Goal: Task Accomplishment & Management: Manage account settings

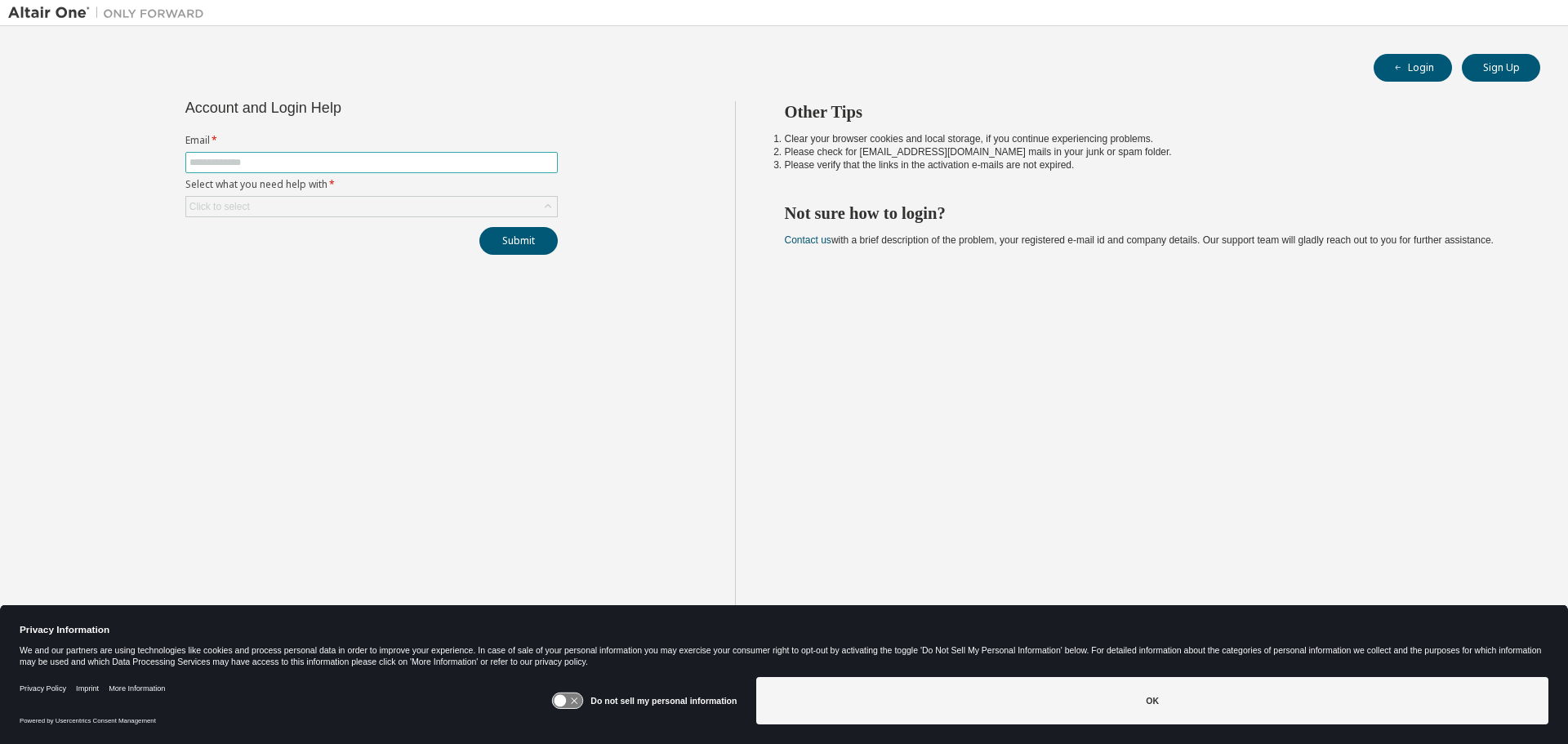
click at [377, 164] on input "text" at bounding box center [371, 162] width 364 height 13
type input "**********"
click at [542, 211] on icon at bounding box center [548, 207] width 17 height 17
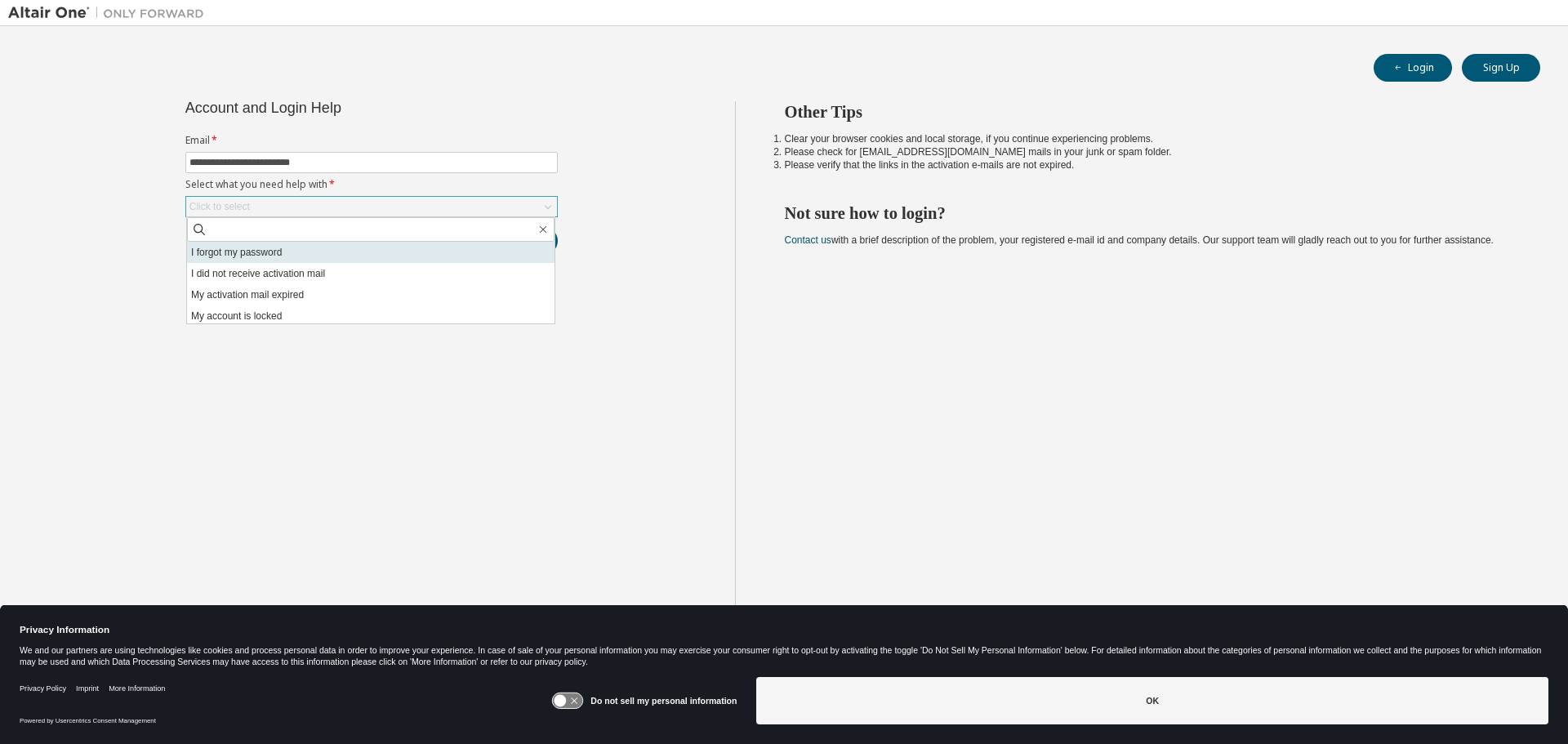
click at [313, 253] on li "I forgot my password" at bounding box center [371, 252] width 368 height 21
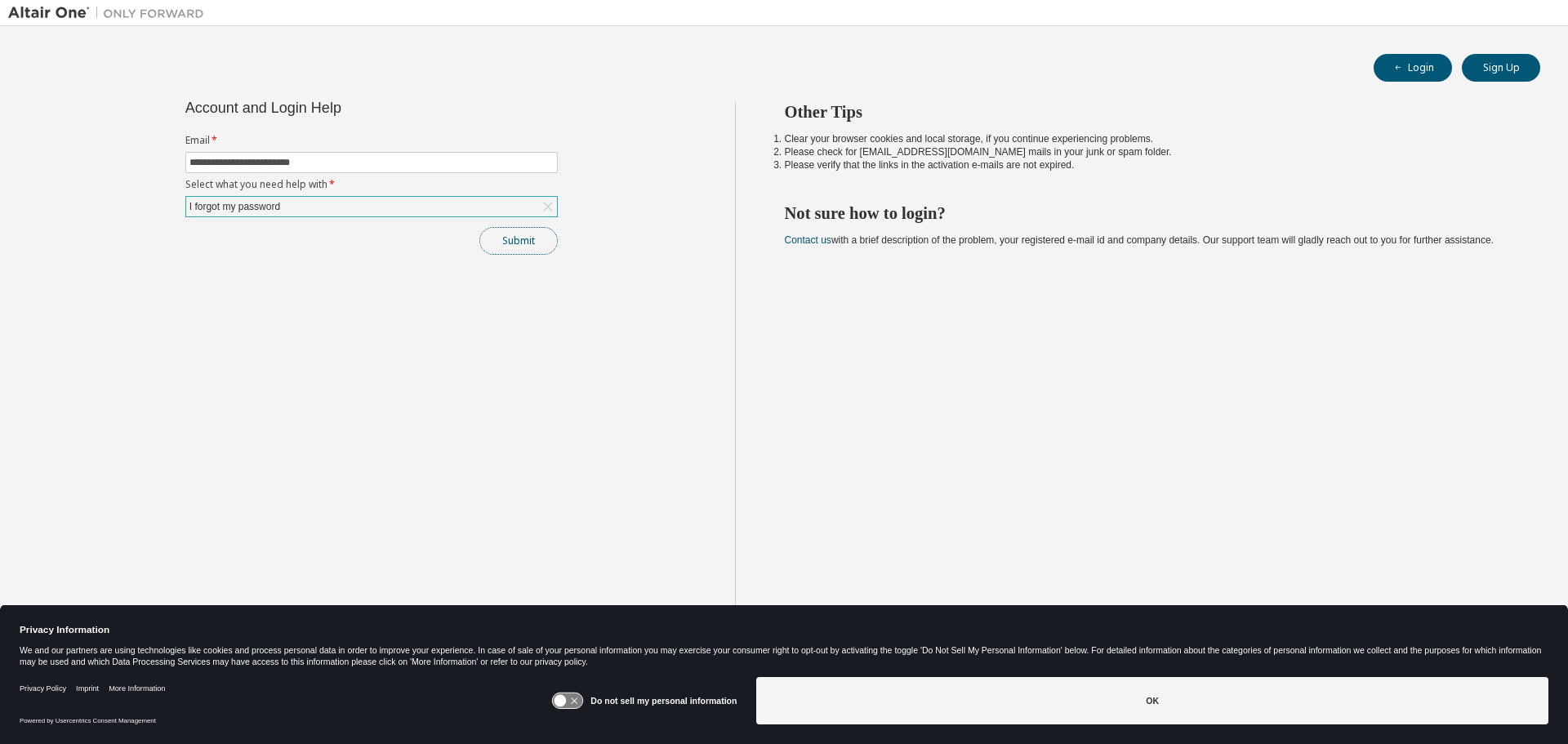
click at [510, 244] on button "Submit" at bounding box center [518, 241] width 78 height 28
click at [511, 236] on button "Submit" at bounding box center [518, 241] width 78 height 28
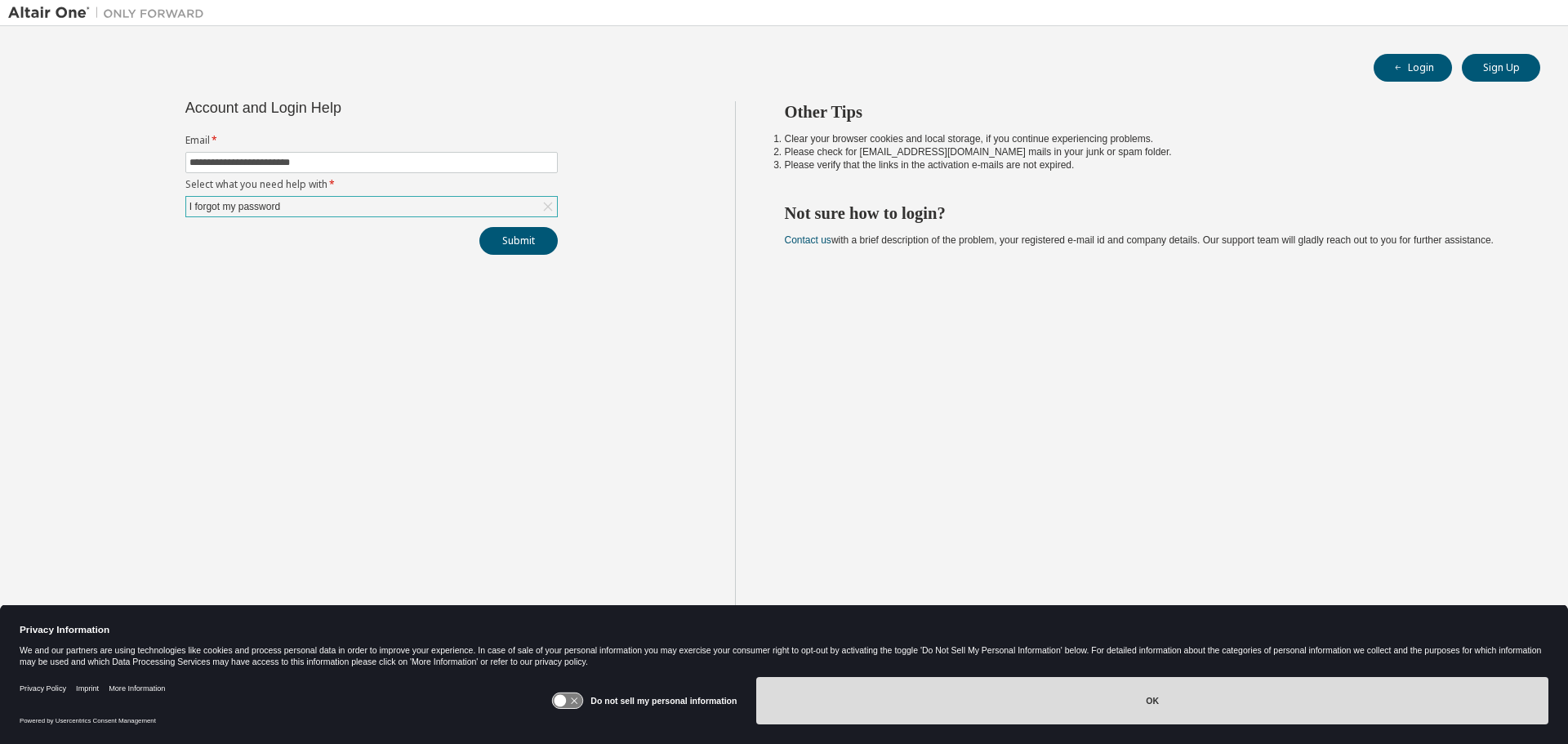
click at [1278, 704] on button "OK" at bounding box center [1153, 701] width 793 height 47
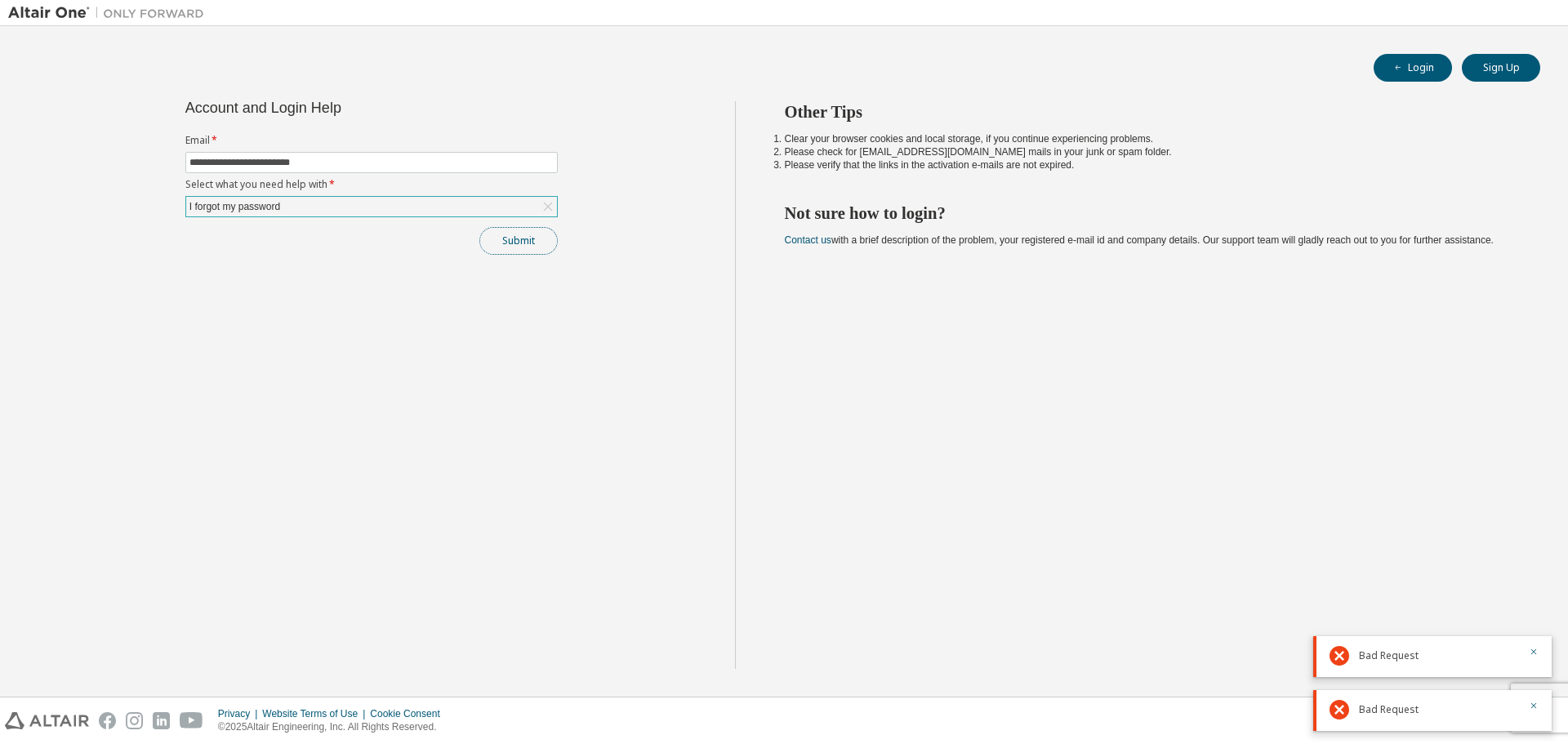
click at [509, 236] on button "Submit" at bounding box center [518, 241] width 78 height 28
click at [522, 245] on button "Submit" at bounding box center [518, 241] width 78 height 28
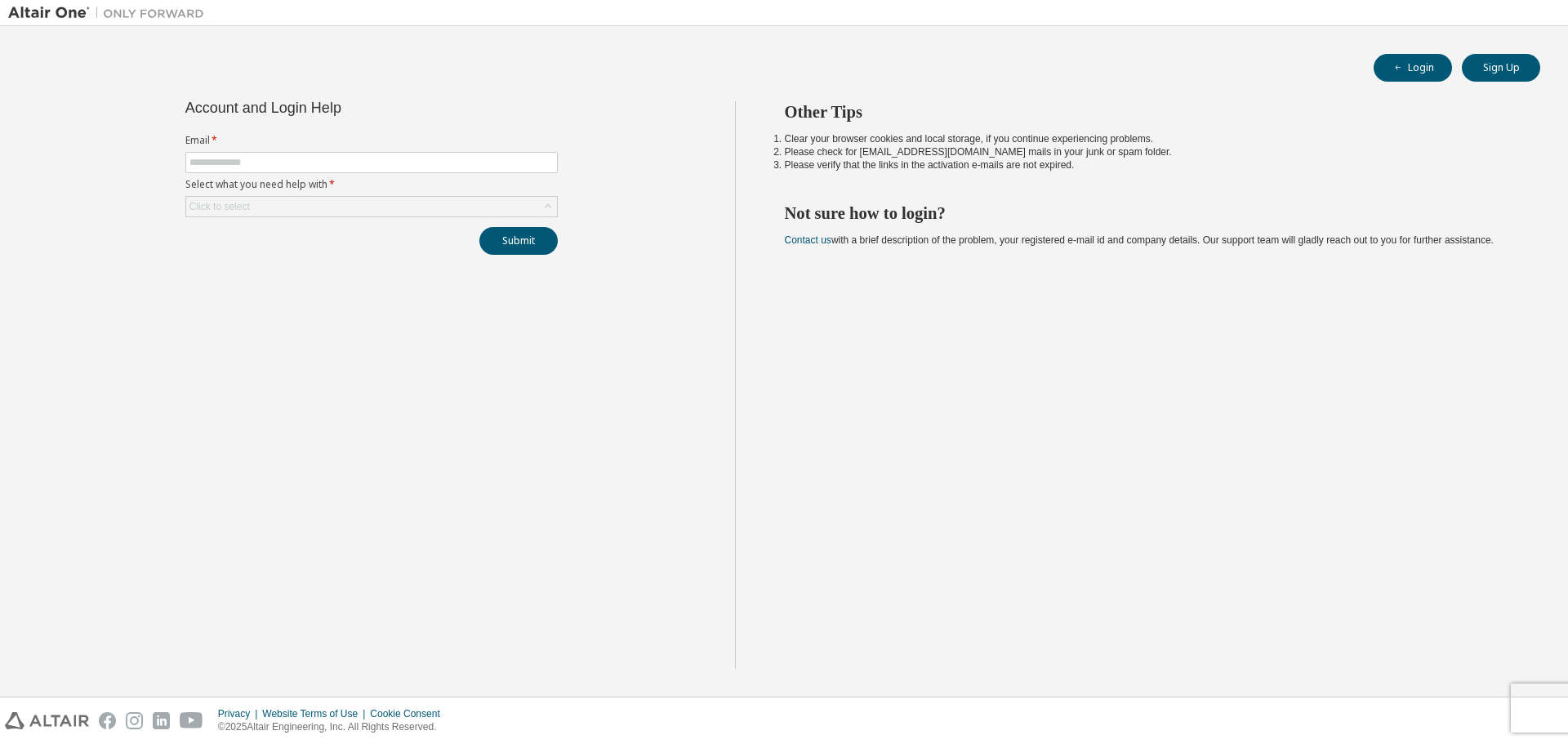
click at [345, 150] on form "Email * Select what you need help with * Click to select" at bounding box center [371, 175] width 372 height 84
click at [353, 163] on input "text" at bounding box center [371, 162] width 364 height 13
type input "**********"
click at [546, 201] on icon at bounding box center [548, 207] width 17 height 17
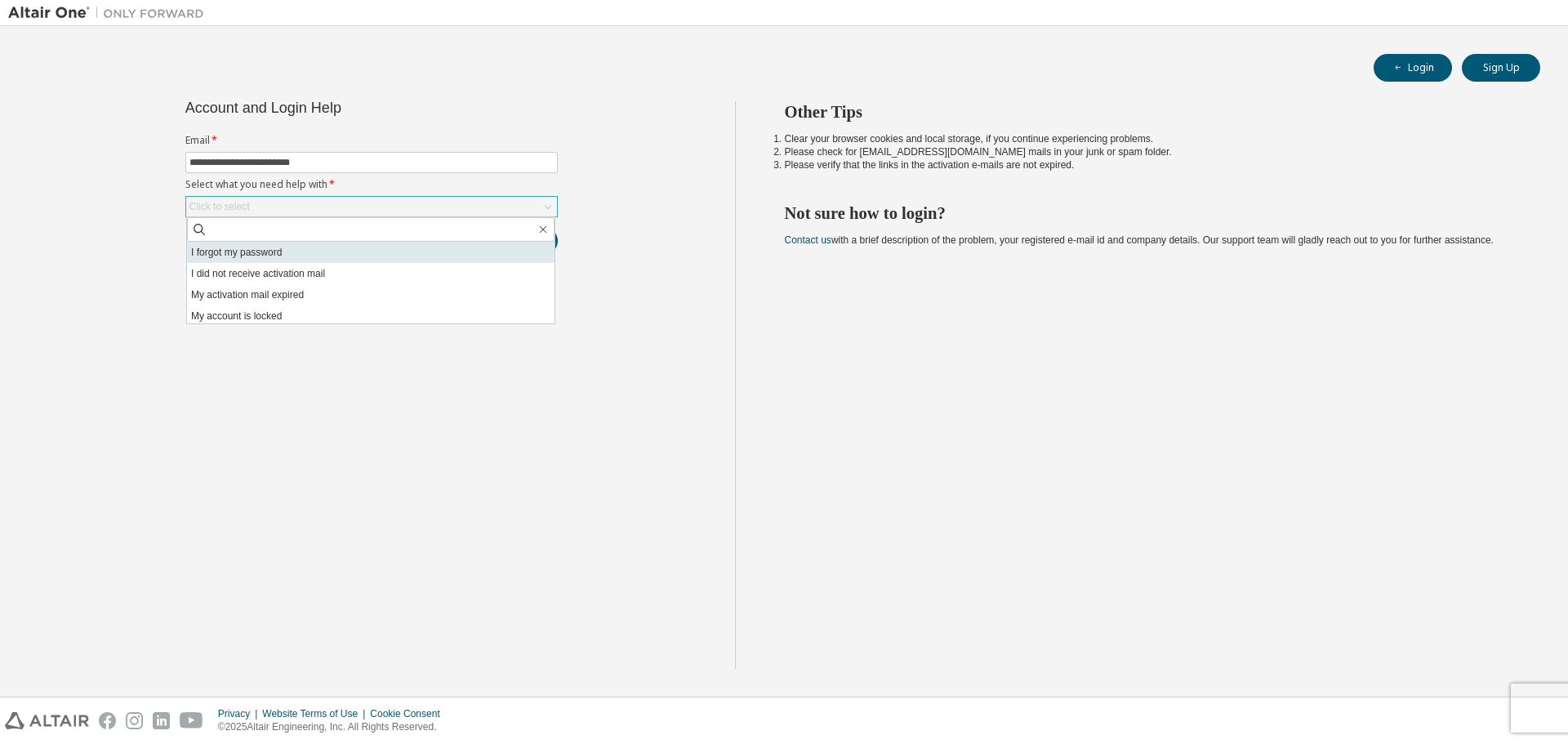
click at [332, 253] on li "I forgot my password" at bounding box center [371, 252] width 368 height 21
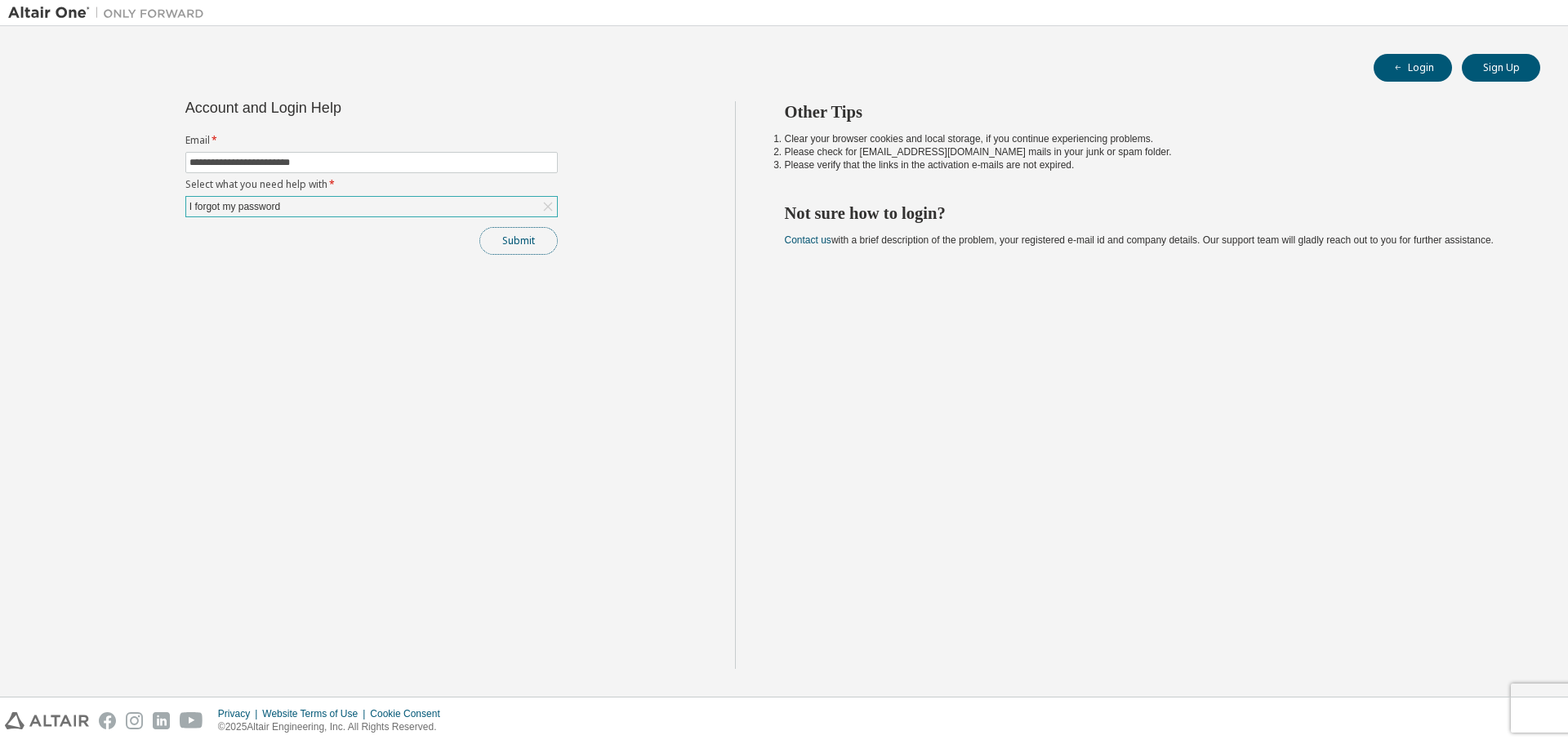
click at [490, 245] on button "Submit" at bounding box center [518, 241] width 78 height 28
